Goal: Transaction & Acquisition: Book appointment/travel/reservation

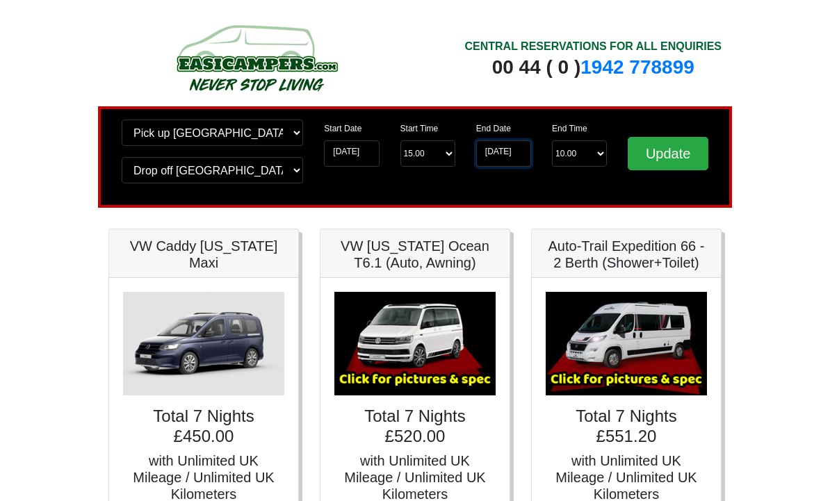
click at [517, 149] on input "23-01-2026" at bounding box center [503, 153] width 55 height 26
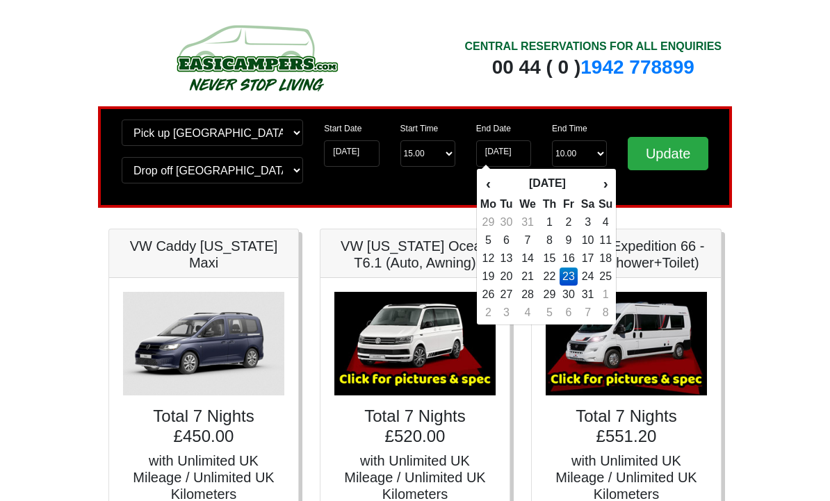
click at [491, 275] on td "19" at bounding box center [487, 276] width 17 height 18
type input "[DATE]"
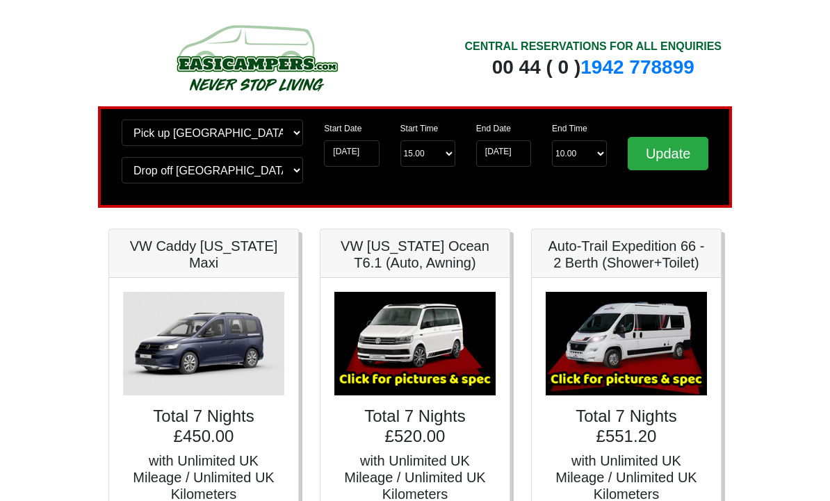
click at [679, 159] on input "Update" at bounding box center [667, 153] width 81 height 33
click at [516, 156] on input "[DATE]" at bounding box center [503, 153] width 55 height 26
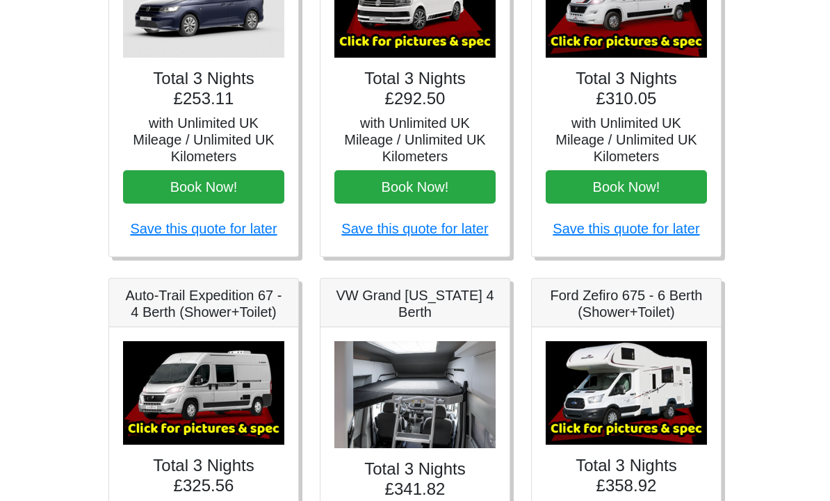
scroll to position [338, 0]
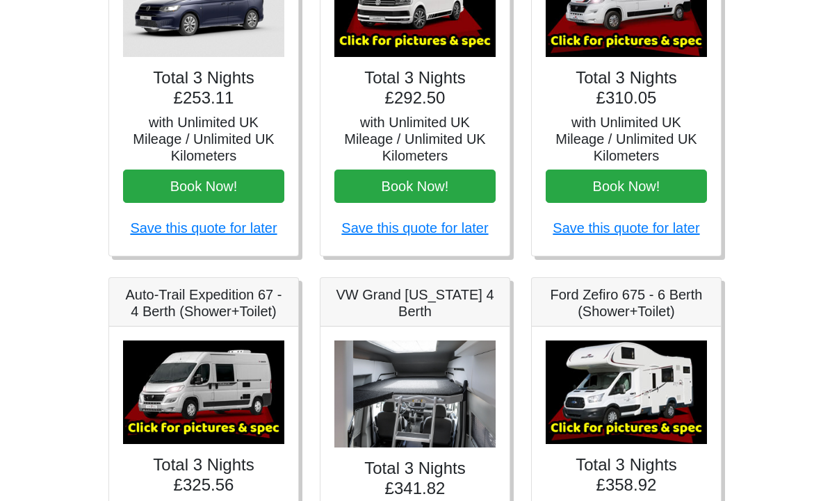
click at [651, 397] on img at bounding box center [625, 392] width 161 height 104
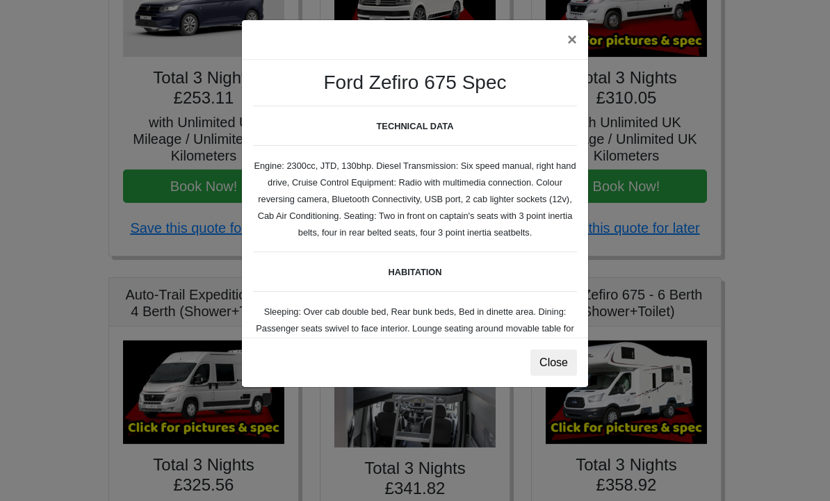
click at [570, 44] on button "×" at bounding box center [572, 39] width 32 height 39
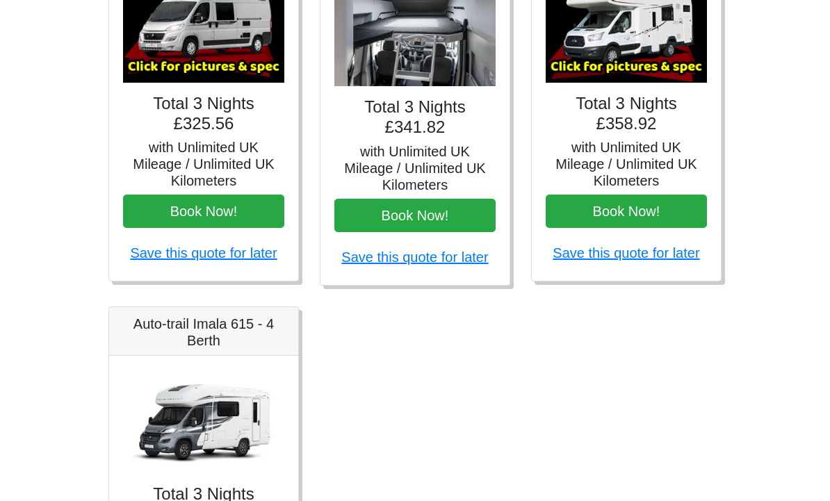
scroll to position [705, 0]
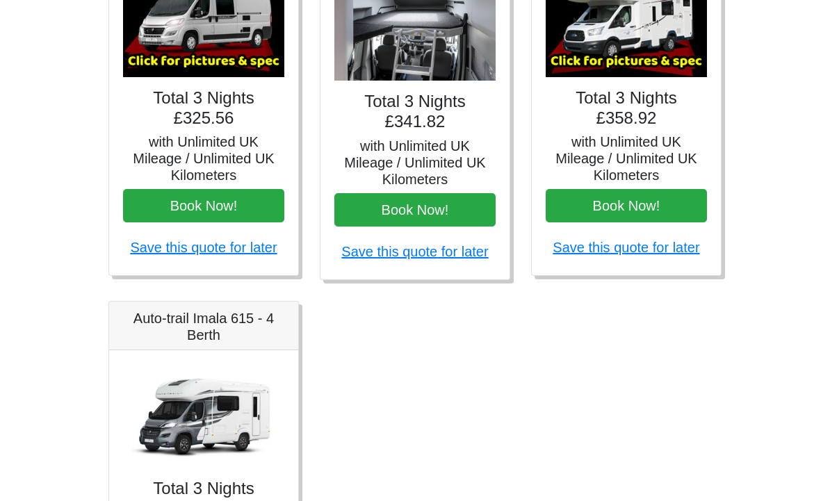
click at [204, 447] on img at bounding box center [203, 416] width 161 height 104
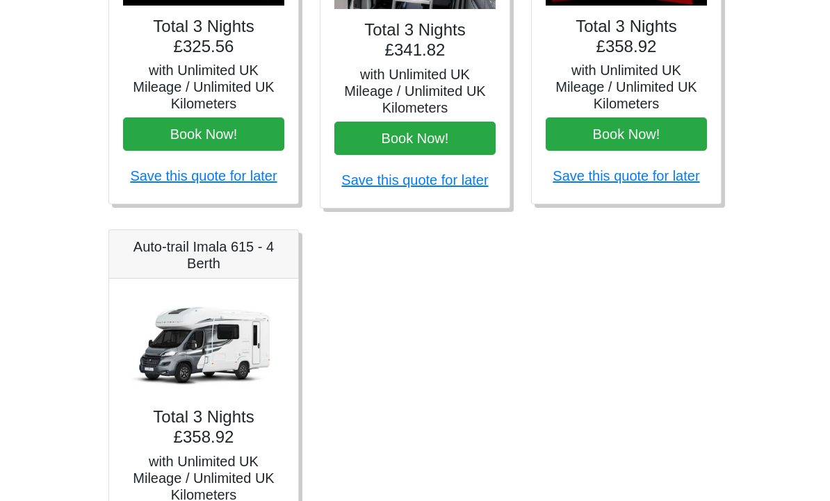
scroll to position [779, 0]
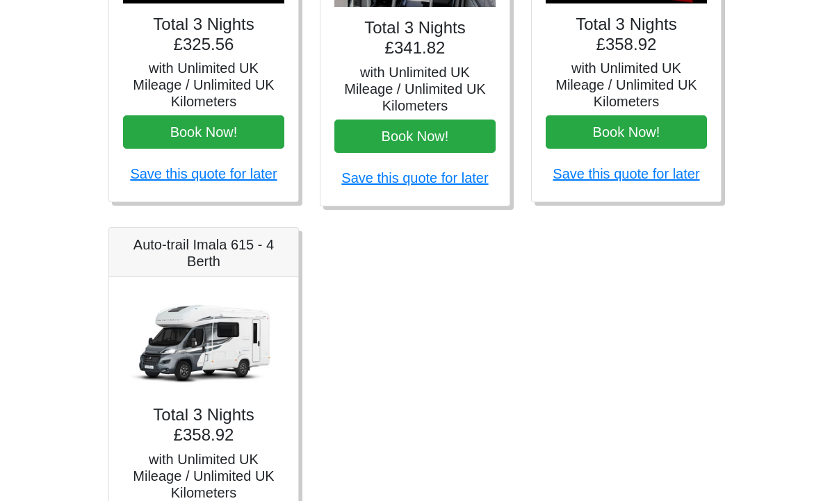
click at [234, 461] on h5 "with Unlimited UK Mileage / Unlimited UK Kilometers" at bounding box center [203, 476] width 161 height 50
click at [210, 349] on img at bounding box center [203, 342] width 161 height 104
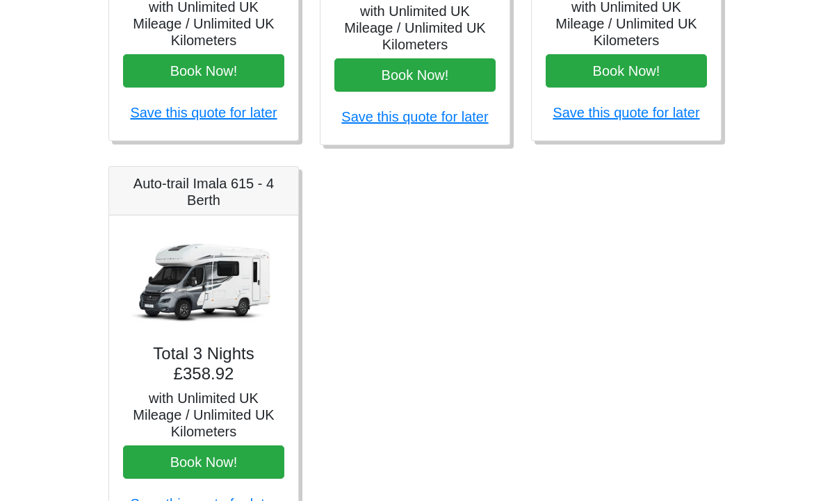
scroll to position [843, 0]
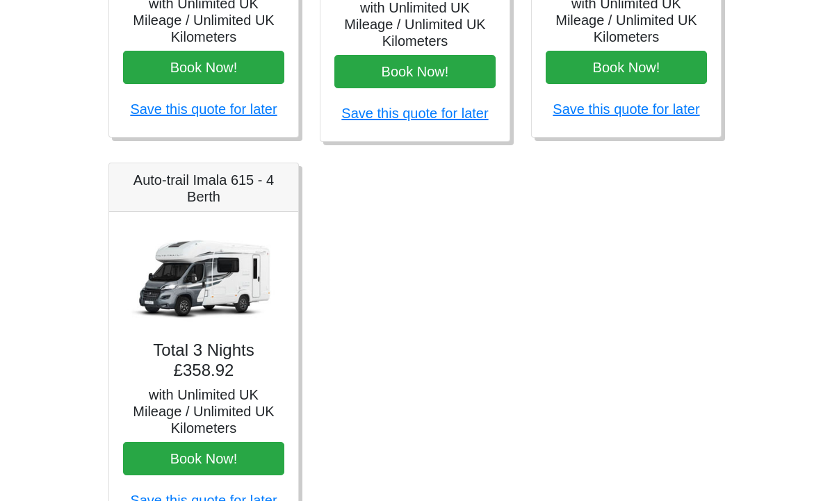
click at [224, 456] on button "Book Now!" at bounding box center [203, 458] width 161 height 33
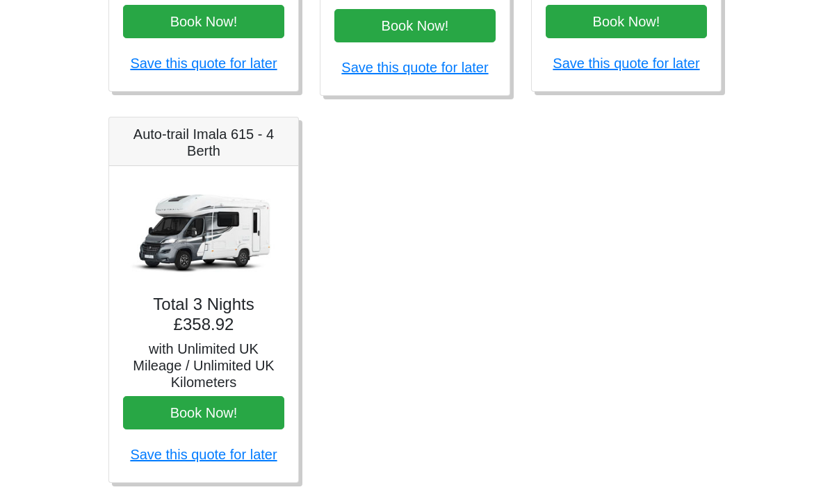
click at [226, 331] on div "Total 3 Nights £358.92 with Unlimited UK Mileage / Unlimited UK Kilometers Book…" at bounding box center [203, 324] width 189 height 316
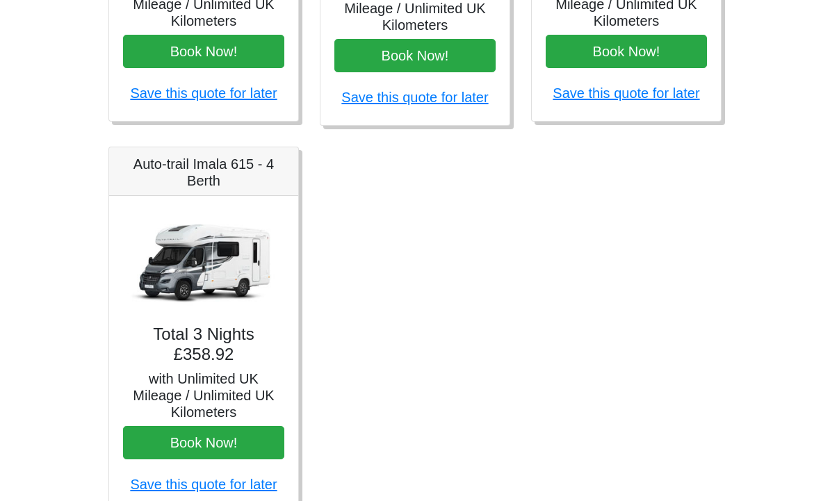
scroll to position [848, 0]
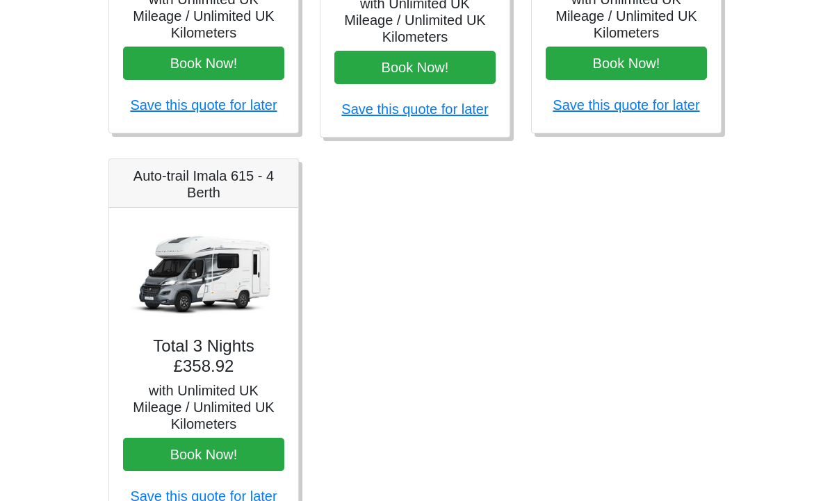
click at [208, 291] on img at bounding box center [203, 274] width 161 height 104
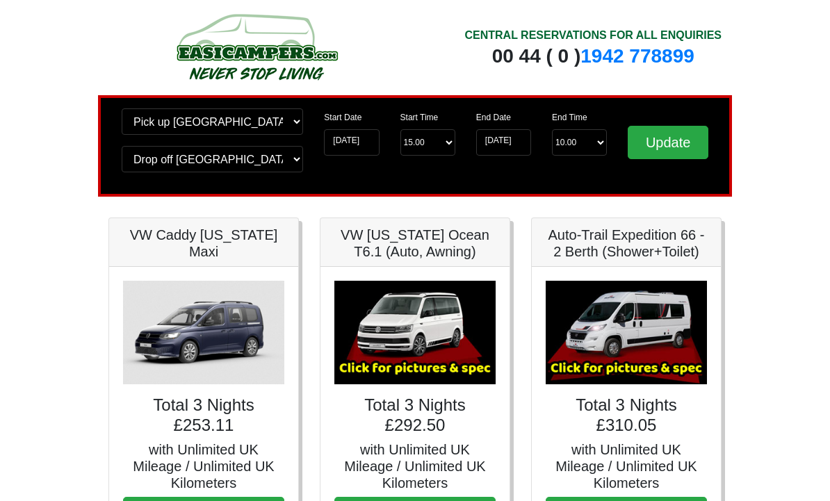
scroll to position [0, 0]
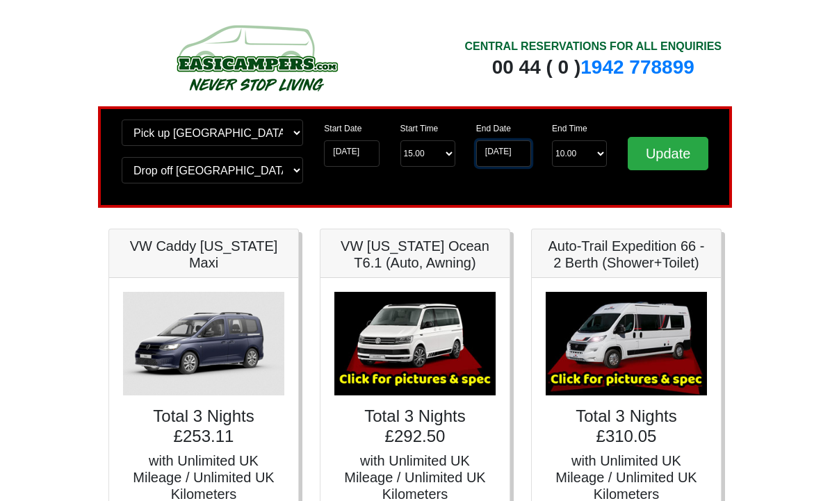
click at [516, 154] on input "[DATE]" at bounding box center [503, 153] width 55 height 26
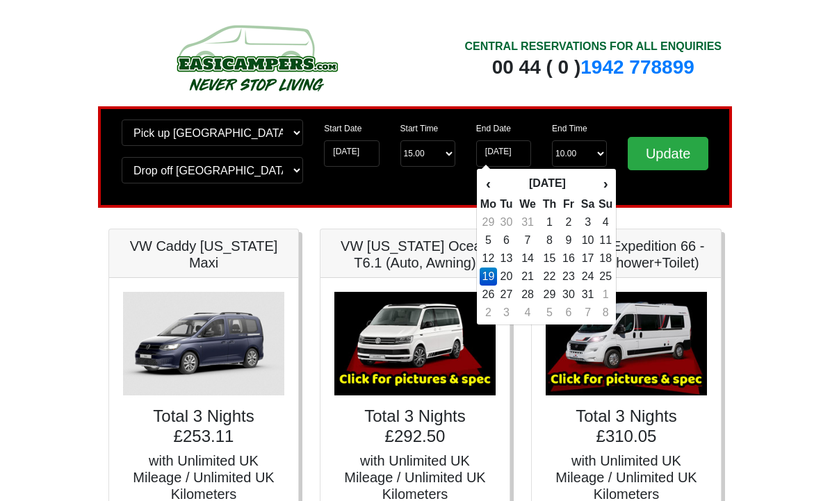
click at [512, 276] on td "20" at bounding box center [506, 276] width 19 height 18
type input "[DATE]"
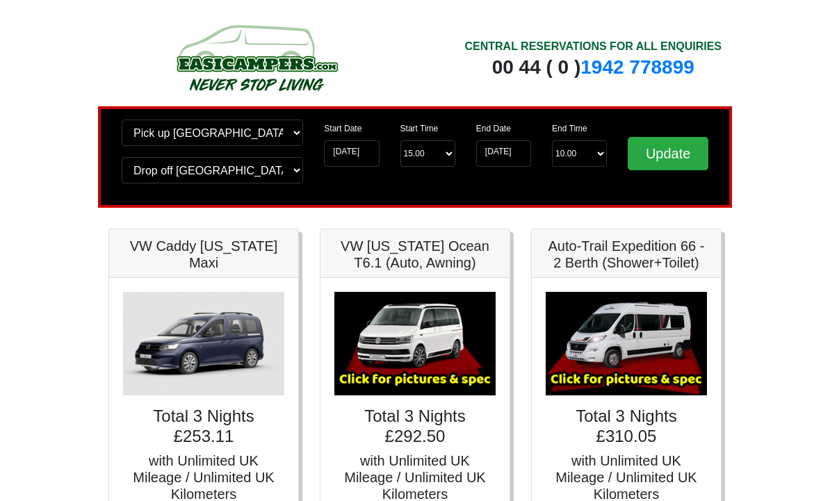
click at [677, 158] on input "Update" at bounding box center [667, 153] width 81 height 33
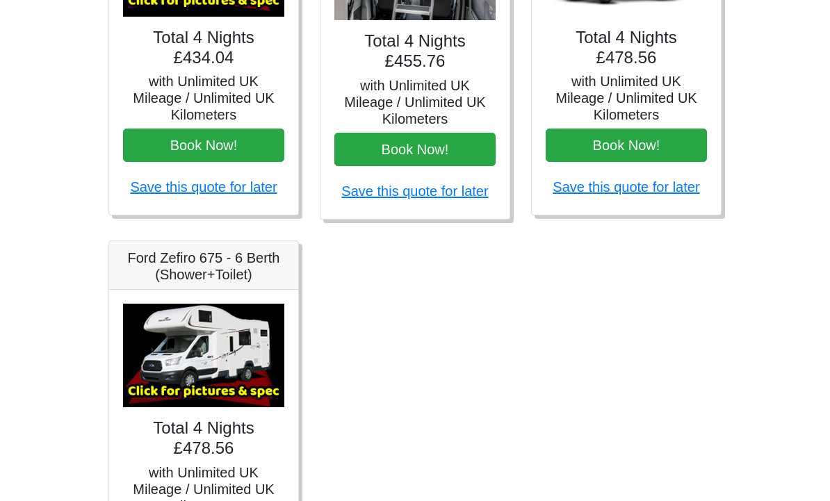
scroll to position [768, 0]
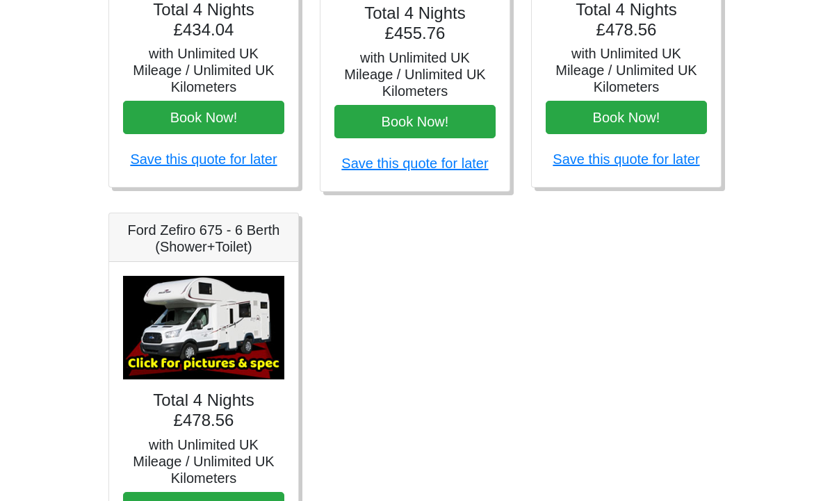
click at [217, 331] on img at bounding box center [203, 328] width 161 height 104
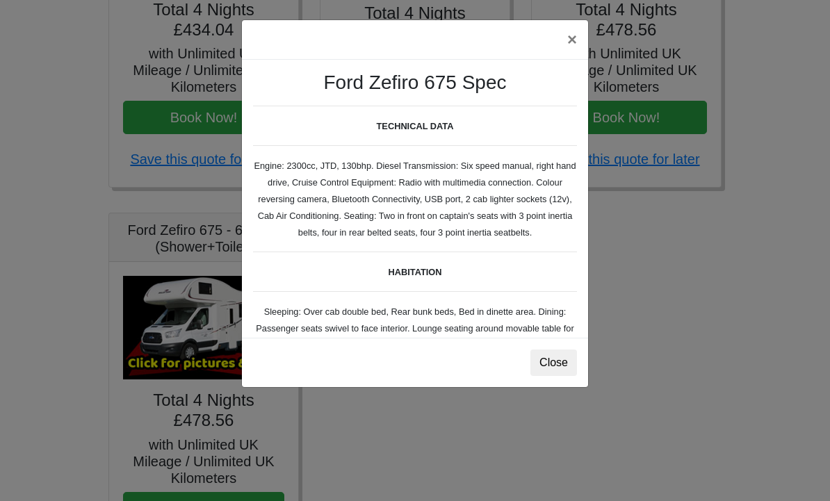
click at [557, 370] on button "Close" at bounding box center [553, 362] width 47 height 26
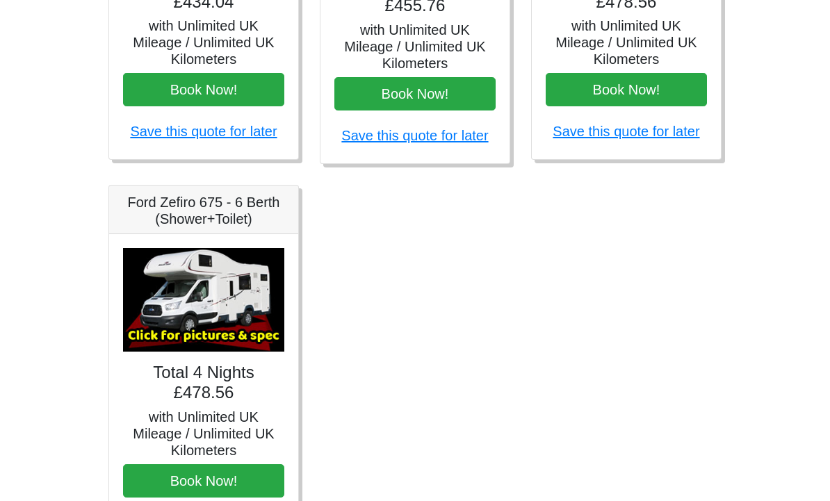
scroll to position [821, 0]
click at [239, 321] on img at bounding box center [203, 300] width 161 height 104
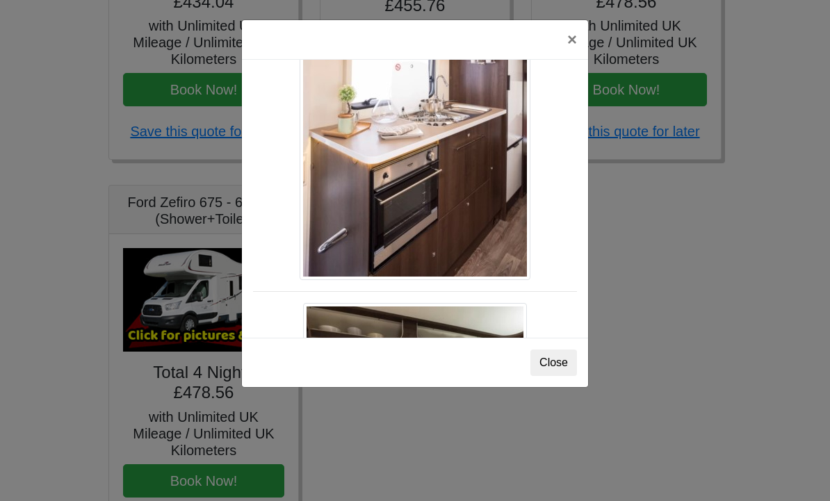
scroll to position [1345, 0]
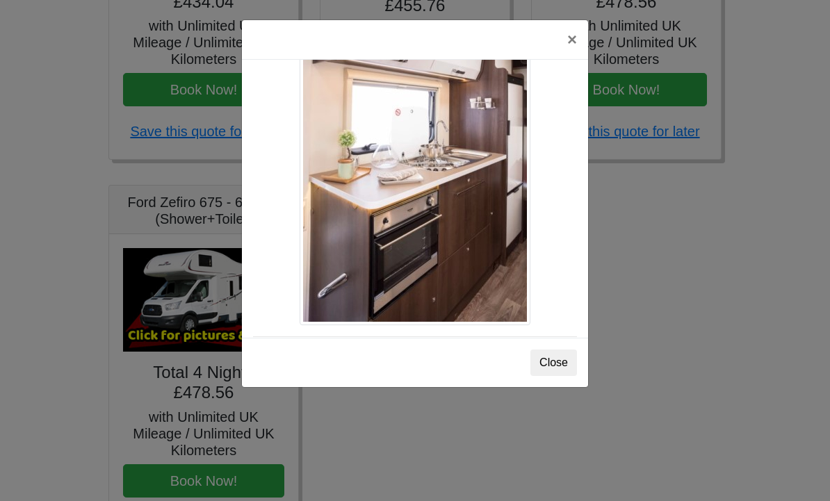
click at [581, 37] on button "×" at bounding box center [572, 39] width 32 height 39
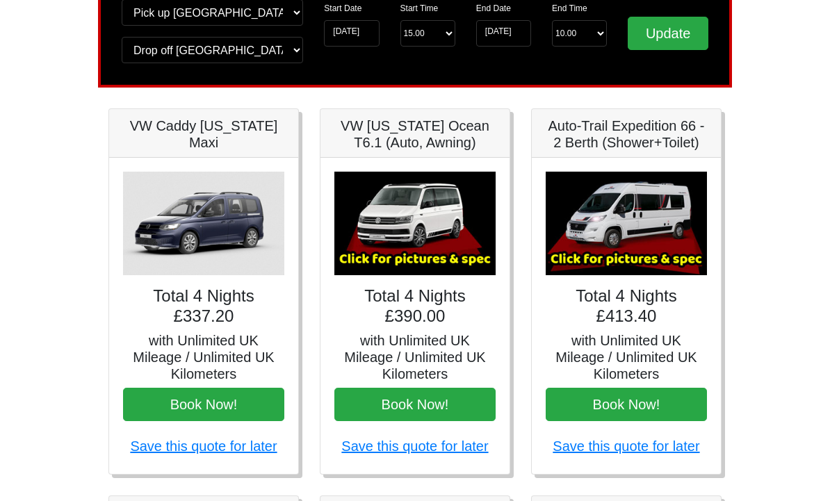
scroll to position [0, 0]
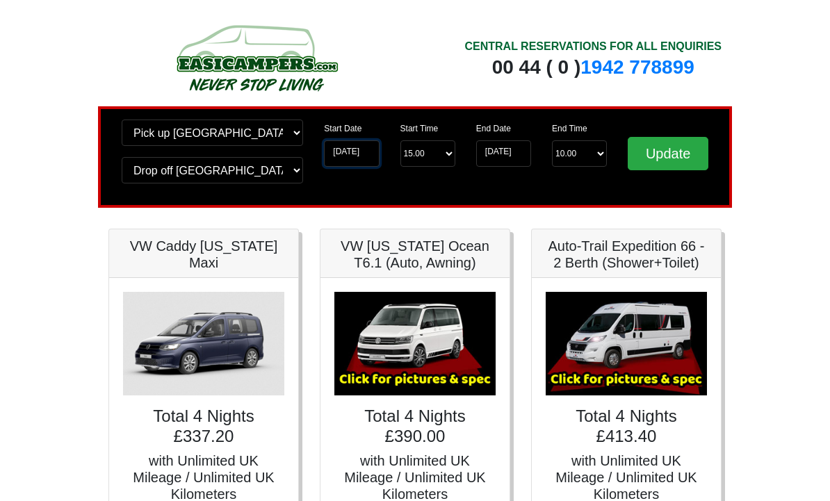
click at [368, 153] on input "16-01-2026" at bounding box center [351, 153] width 55 height 26
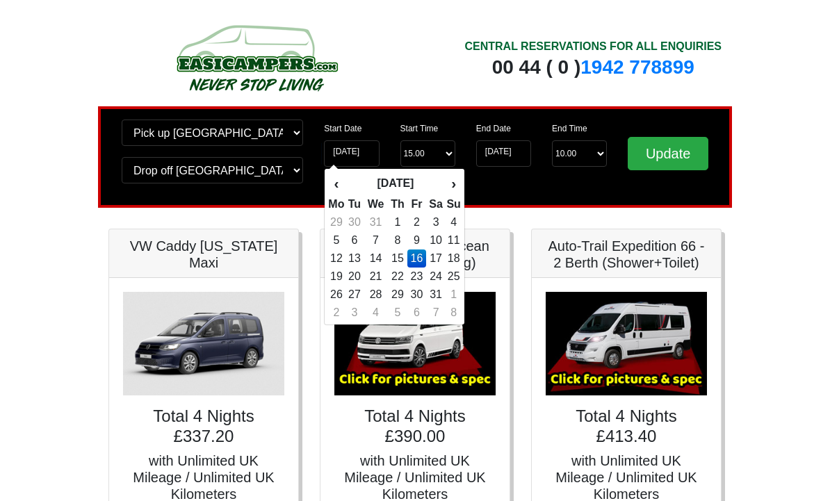
click at [339, 185] on th "‹" at bounding box center [335, 184] width 17 height 24
click at [336, 186] on th "‹" at bounding box center [335, 184] width 17 height 24
click at [337, 182] on th "‹" at bounding box center [335, 184] width 17 height 24
click at [361, 279] on td "21" at bounding box center [354, 276] width 19 height 18
type input "21-10-2025"
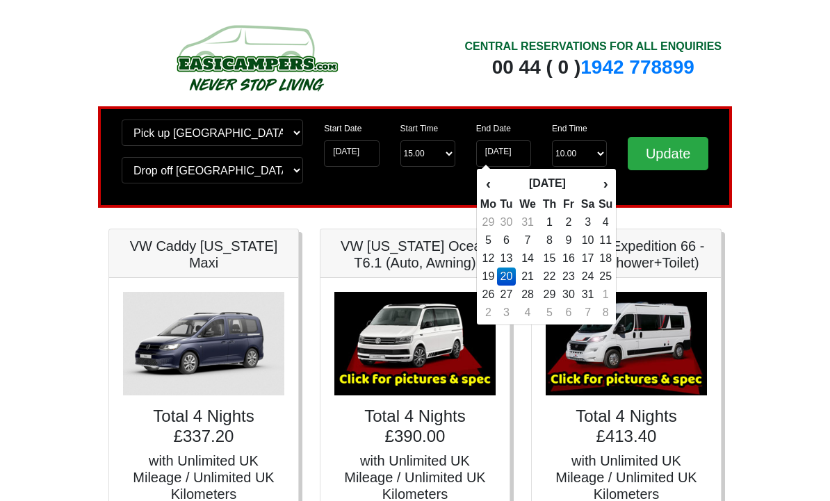
click at [492, 185] on th "‹" at bounding box center [487, 184] width 17 height 24
click at [491, 188] on th "‹" at bounding box center [487, 184] width 17 height 24
click at [493, 282] on td "17" at bounding box center [487, 276] width 17 height 18
type input "17-11-2025"
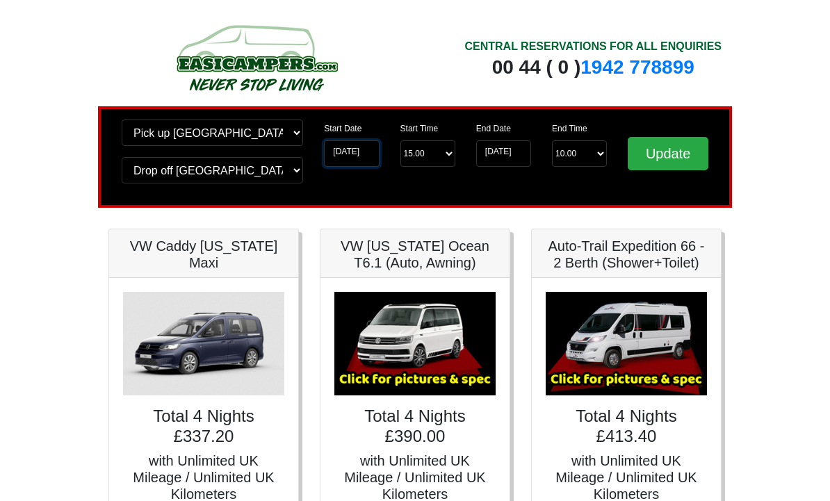
click at [354, 151] on input "21-10-2025" at bounding box center [351, 153] width 55 height 26
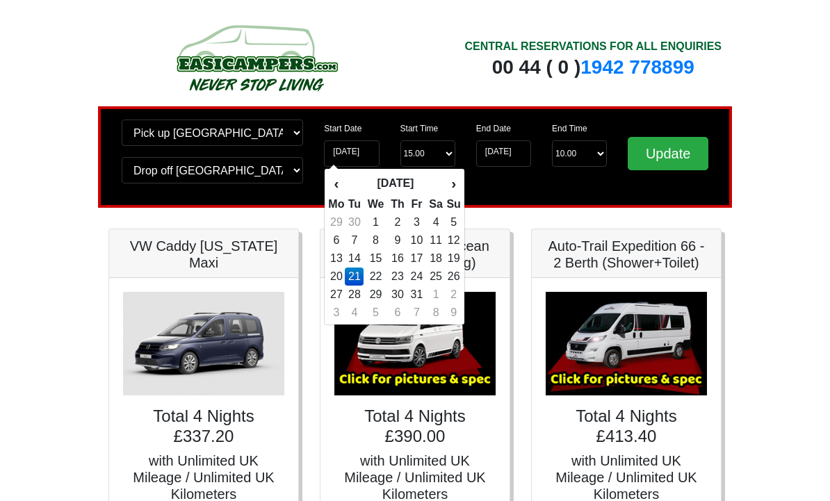
click at [333, 275] on td "20" at bounding box center [335, 276] width 17 height 18
type input "20-10-2025"
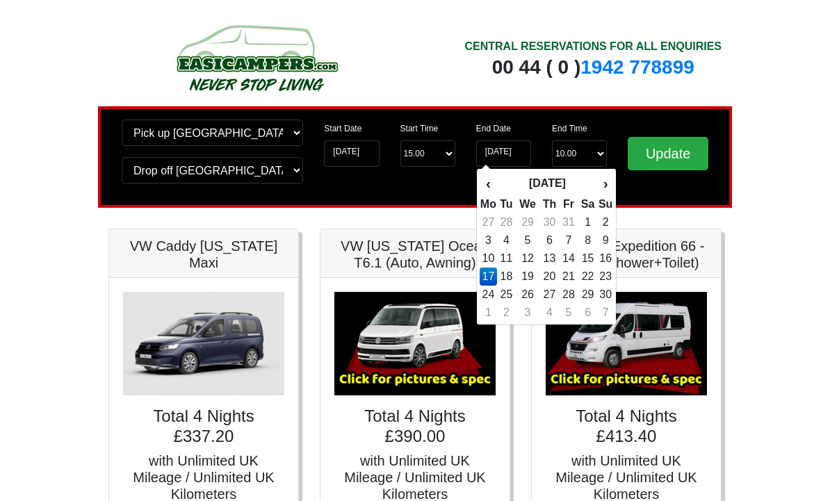
click at [576, 283] on td "21" at bounding box center [568, 276] width 19 height 18
type input "21-11-2025"
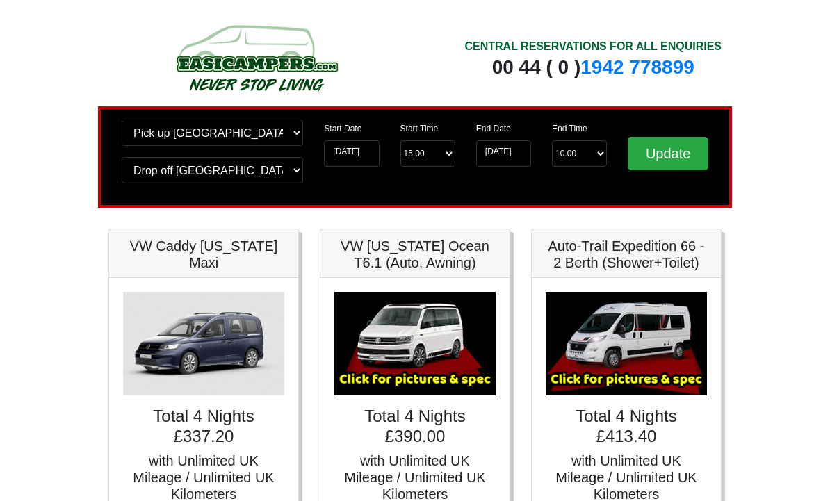
click at [676, 156] on input "Update" at bounding box center [667, 153] width 81 height 33
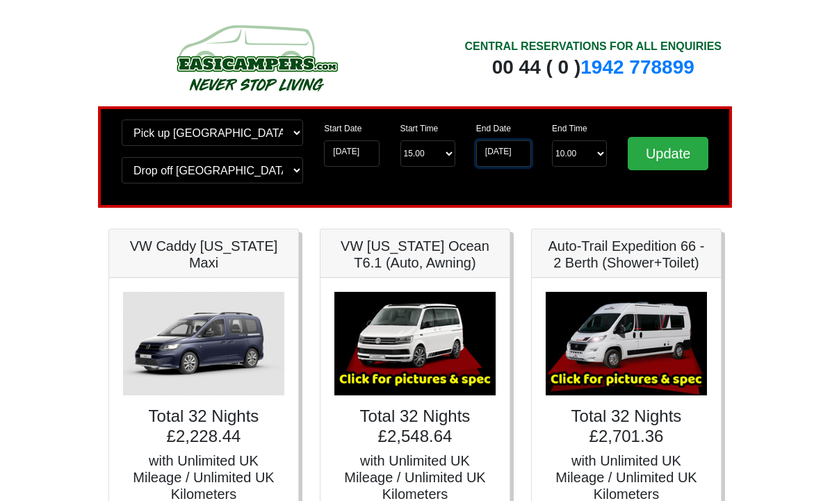
click at [525, 153] on input "[DATE]" at bounding box center [503, 153] width 55 height 26
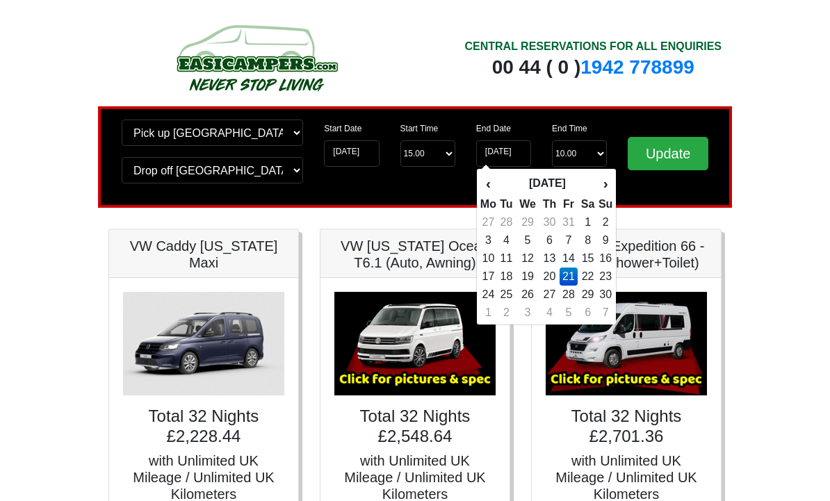
click at [491, 186] on th "‹" at bounding box center [487, 184] width 17 height 24
click at [576, 283] on td "24" at bounding box center [568, 276] width 19 height 18
type input "24-10-2025"
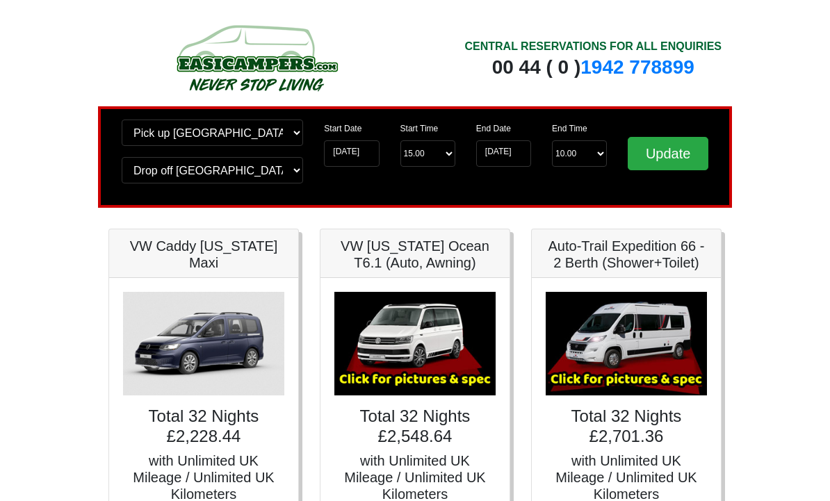
click at [685, 154] on input "Update" at bounding box center [667, 153] width 81 height 33
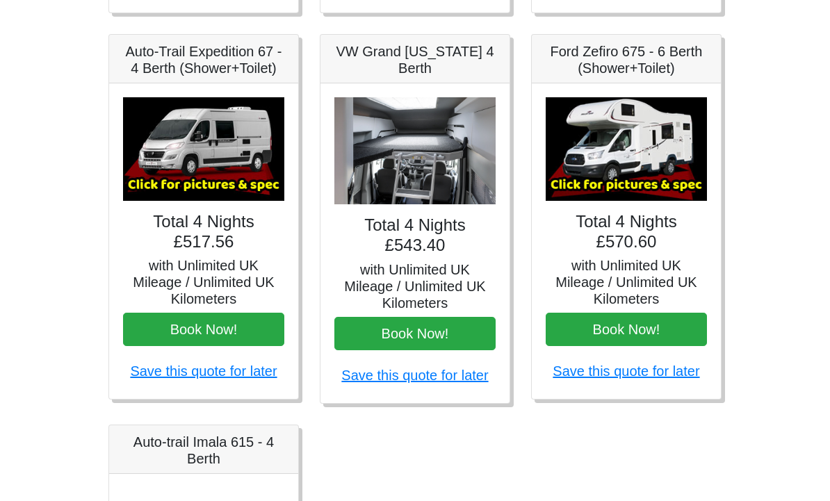
scroll to position [576, 0]
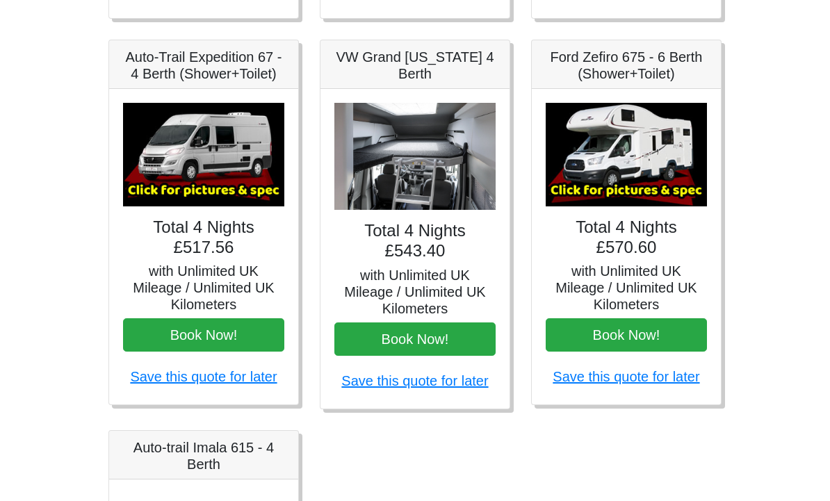
click at [649, 272] on h5 "with Unlimited UK Mileage / Unlimited UK Kilometers" at bounding box center [625, 288] width 161 height 50
click at [665, 191] on img at bounding box center [625, 155] width 161 height 104
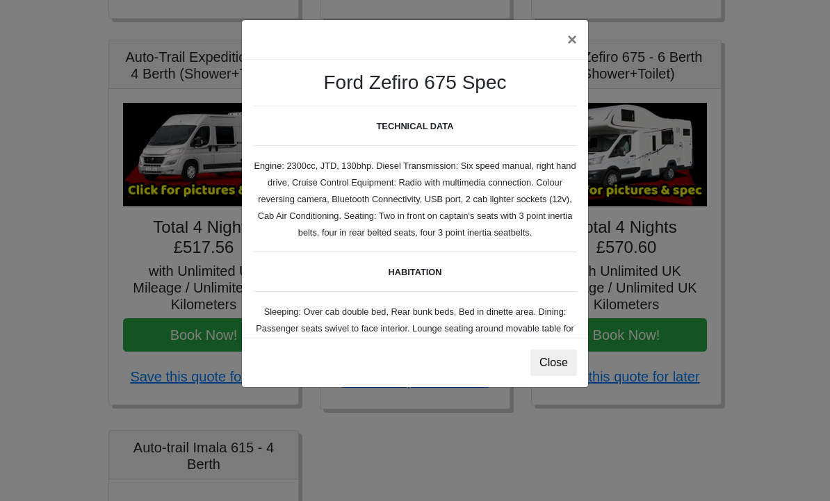
click at [574, 46] on button "×" at bounding box center [572, 39] width 32 height 39
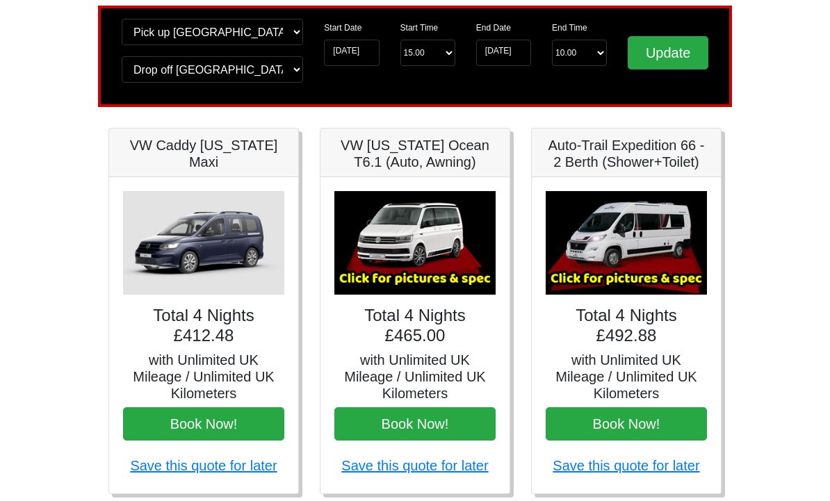
scroll to position [0, 0]
